Goal: Use online tool/utility: Utilize a website feature to perform a specific function

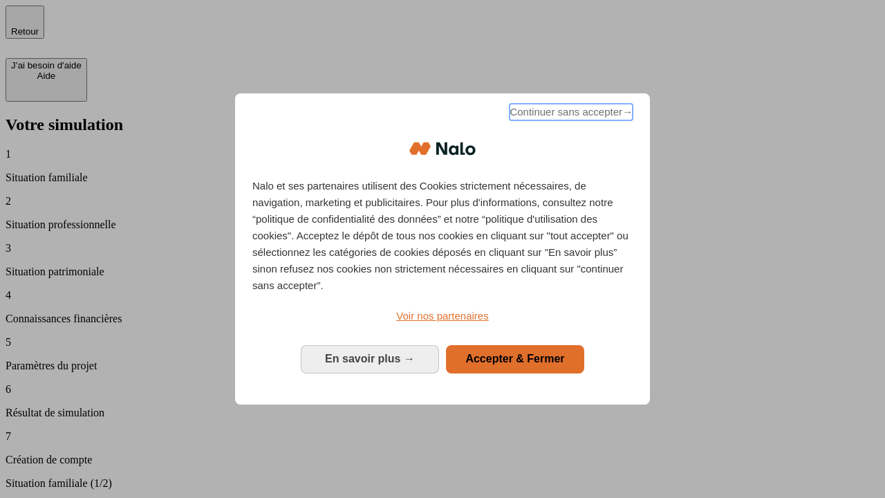
click at [569, 114] on span "Continuer sans accepter →" at bounding box center [570, 112] width 123 height 17
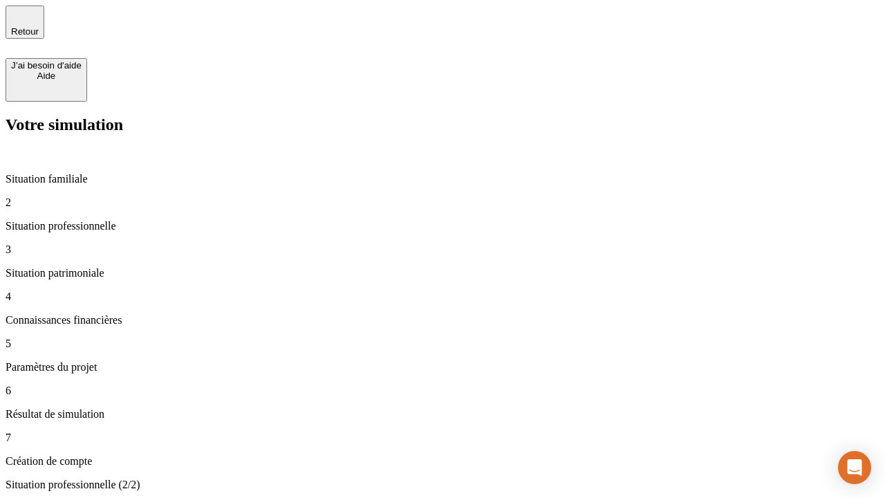
type input "30 000"
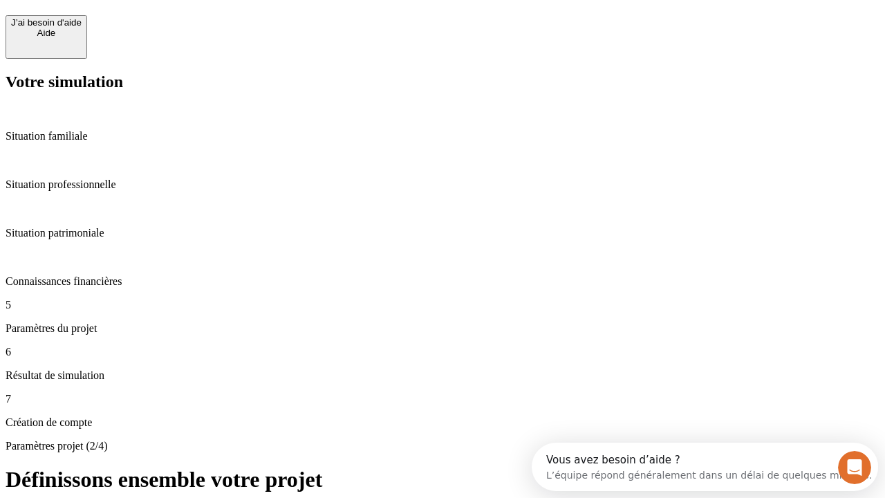
scroll to position [12, 0]
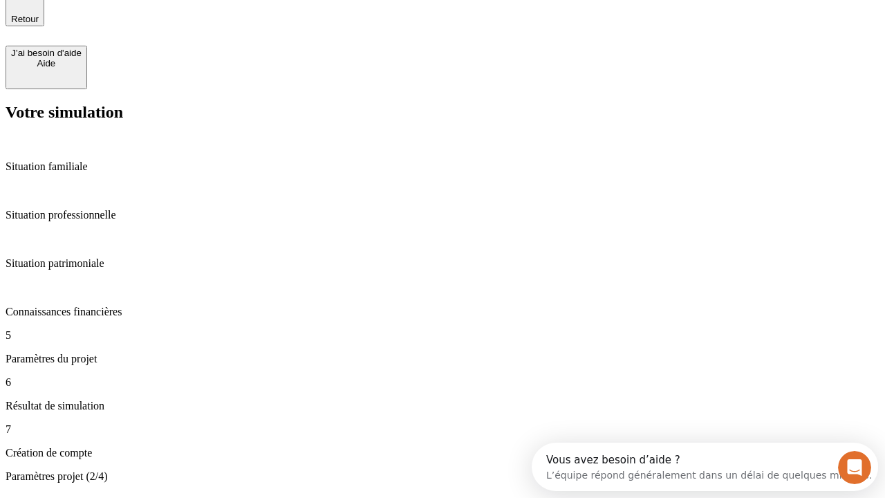
type input "25"
type input "64"
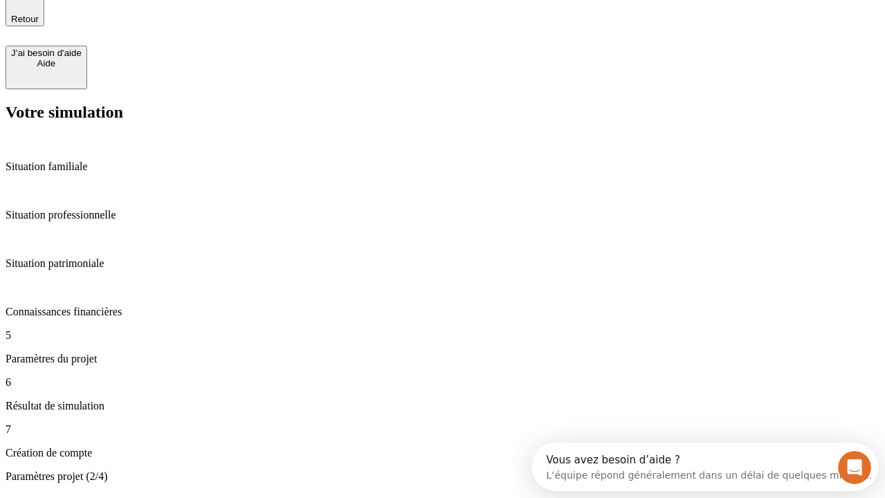
type input "1 000"
type input "640"
